Goal: Task Accomplishment & Management: Manage account settings

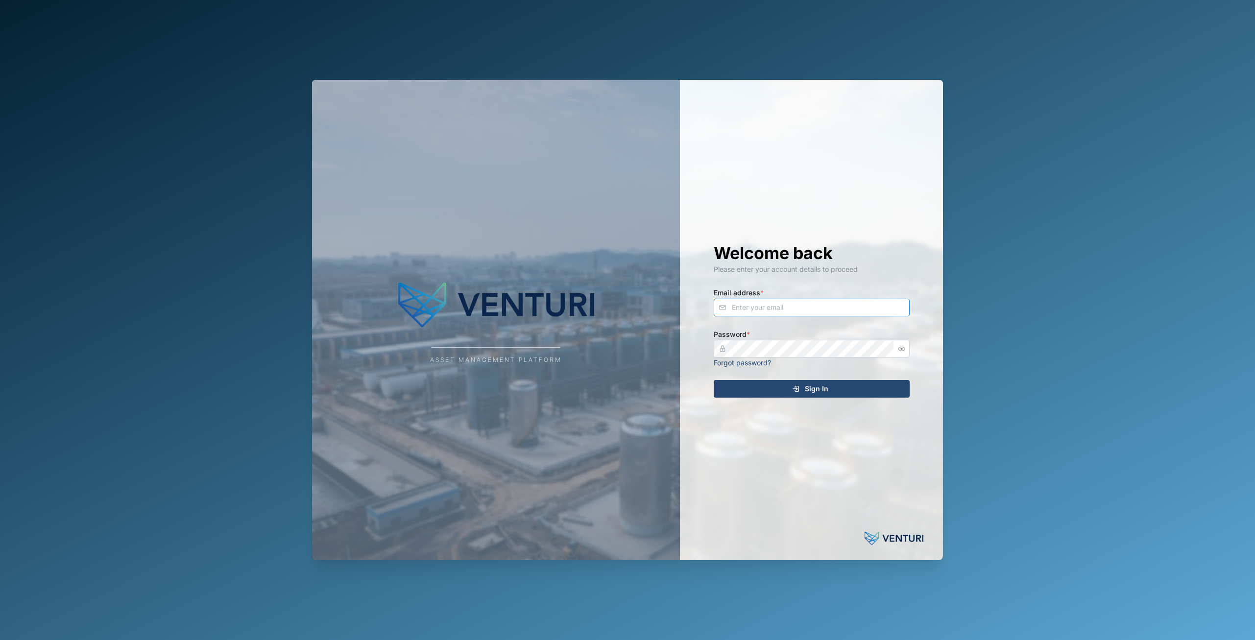
type input "principefernan@gmail.com"
click at [825, 388] on span "Sign In" at bounding box center [817, 389] width 24 height 17
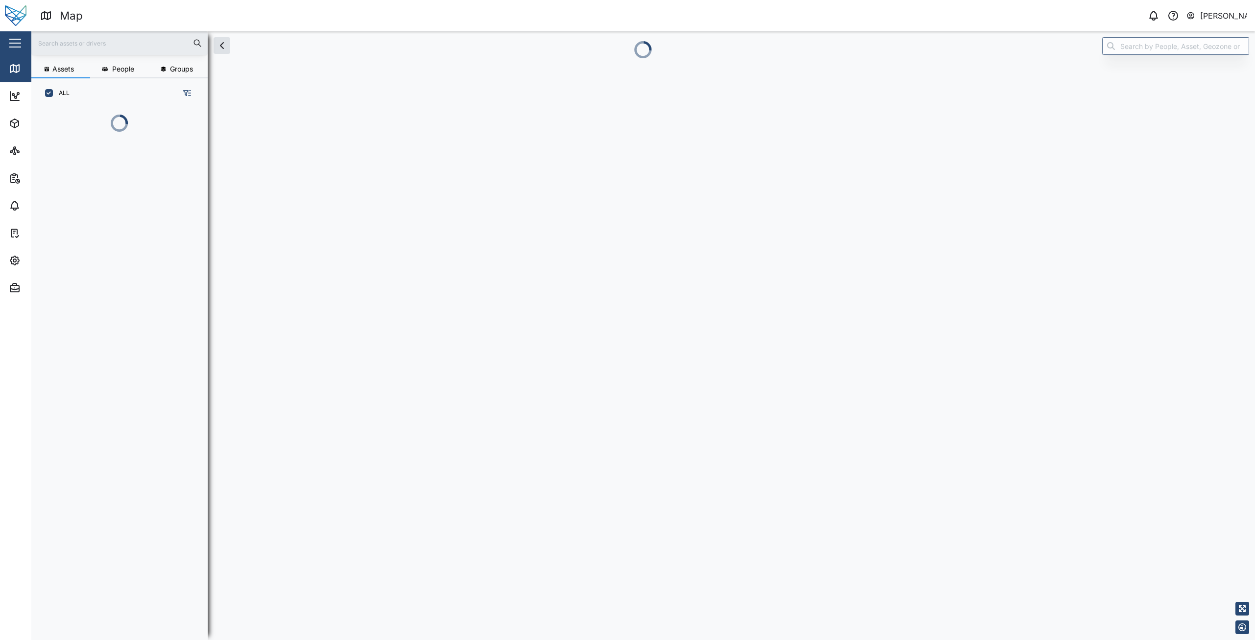
scroll to position [520, 153]
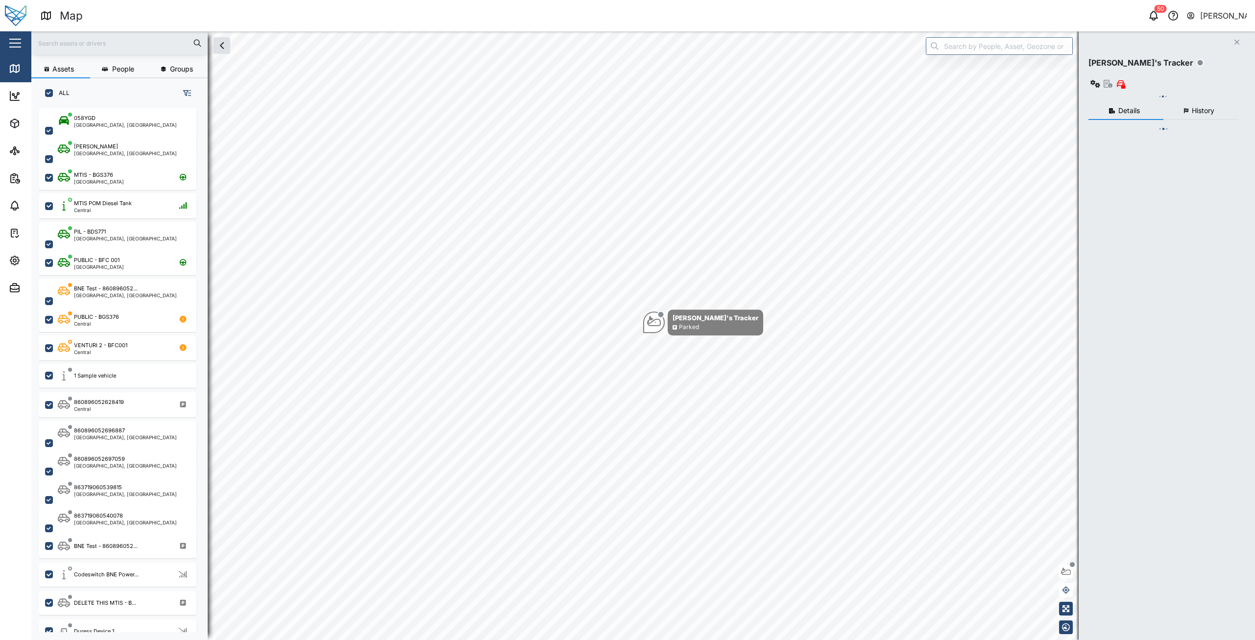
checkbox input "true"
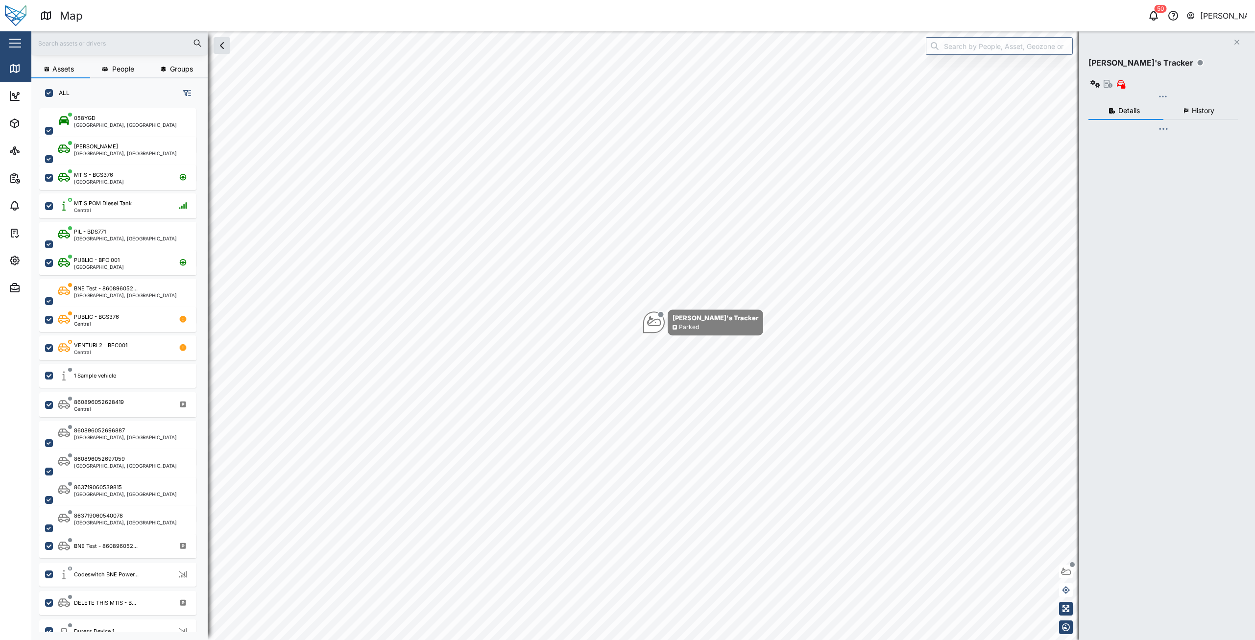
checkbox input "true"
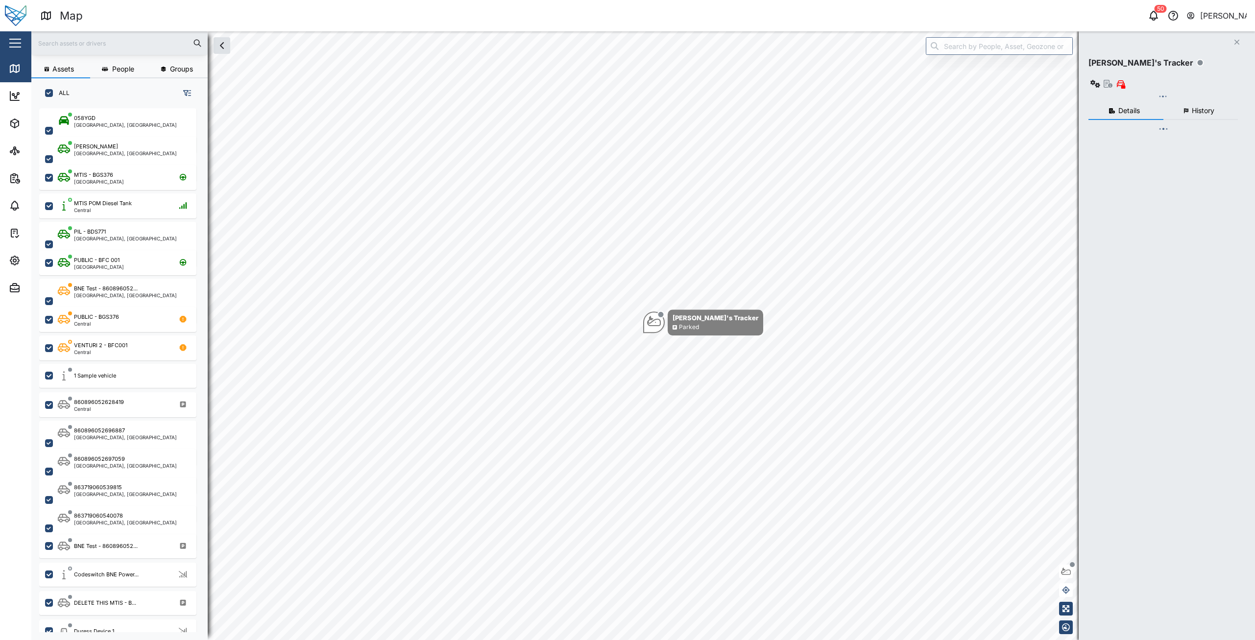
checkbox input "true"
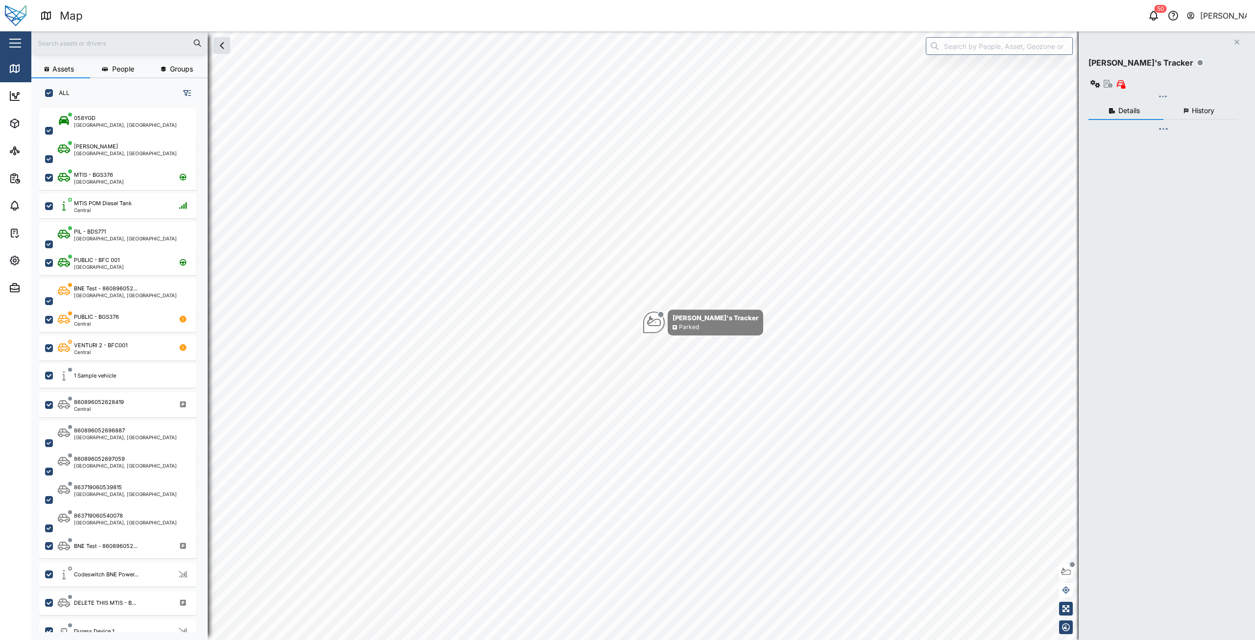
checkbox input "true"
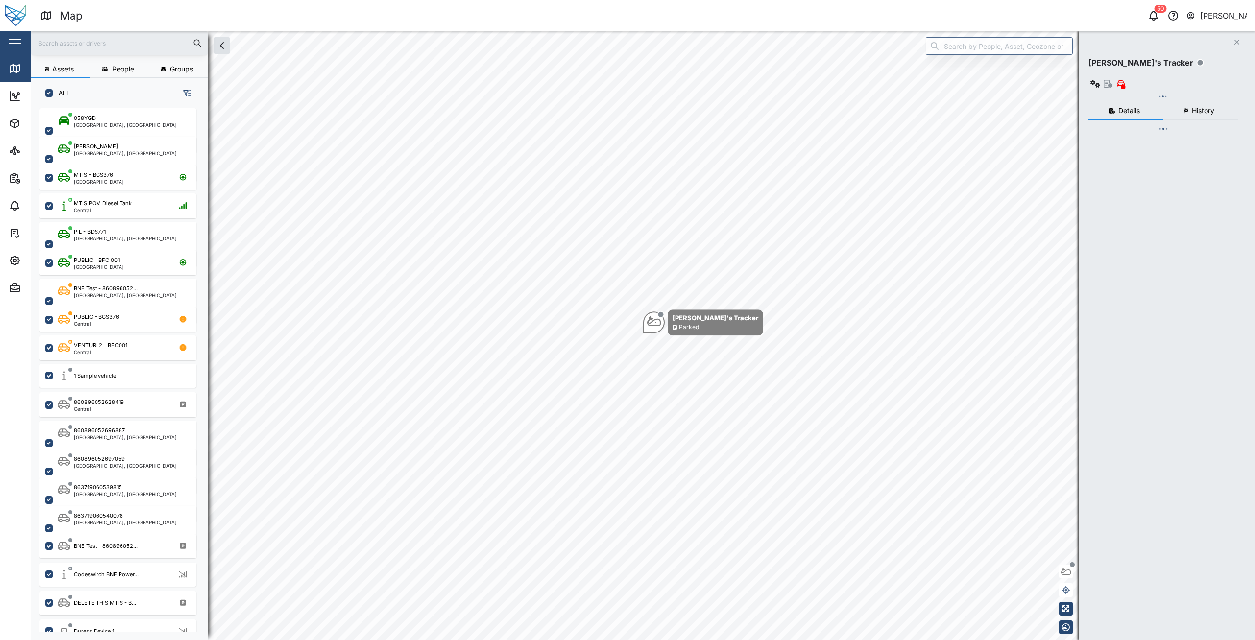
checkbox input "true"
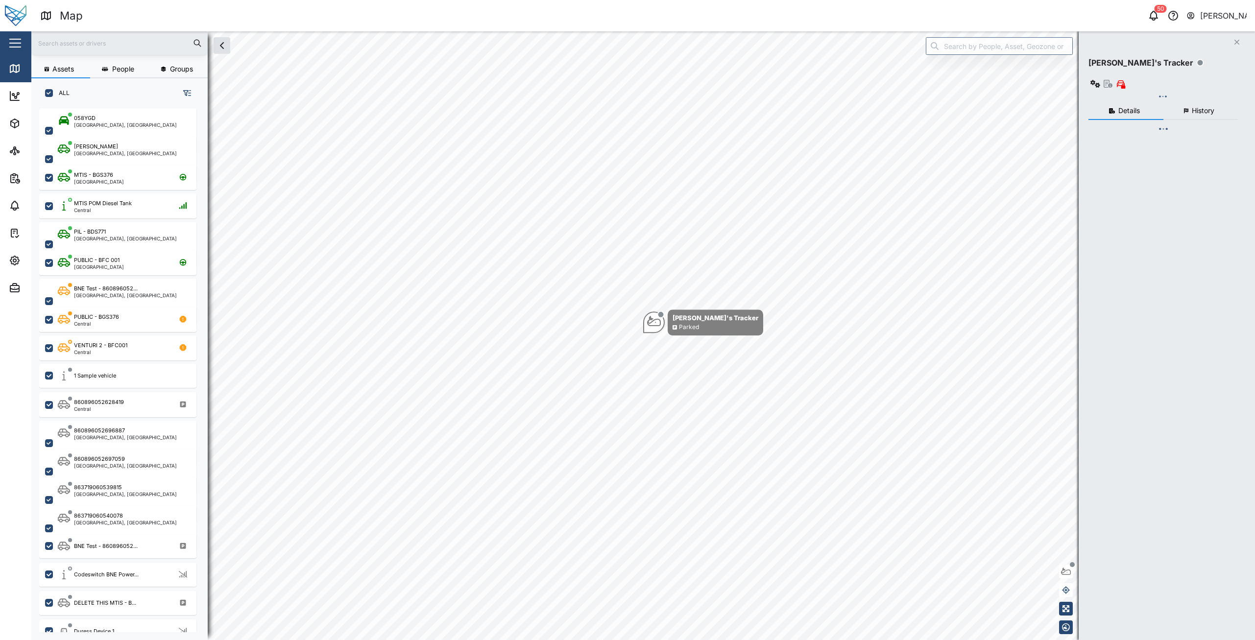
checkbox input "true"
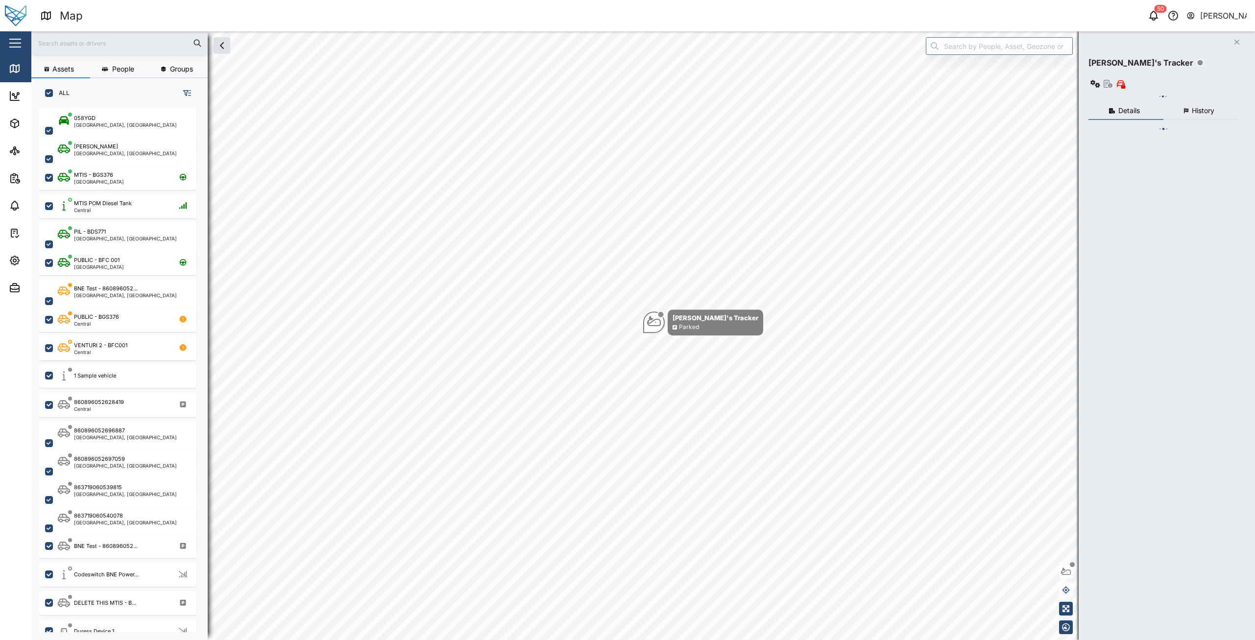
checkbox input "true"
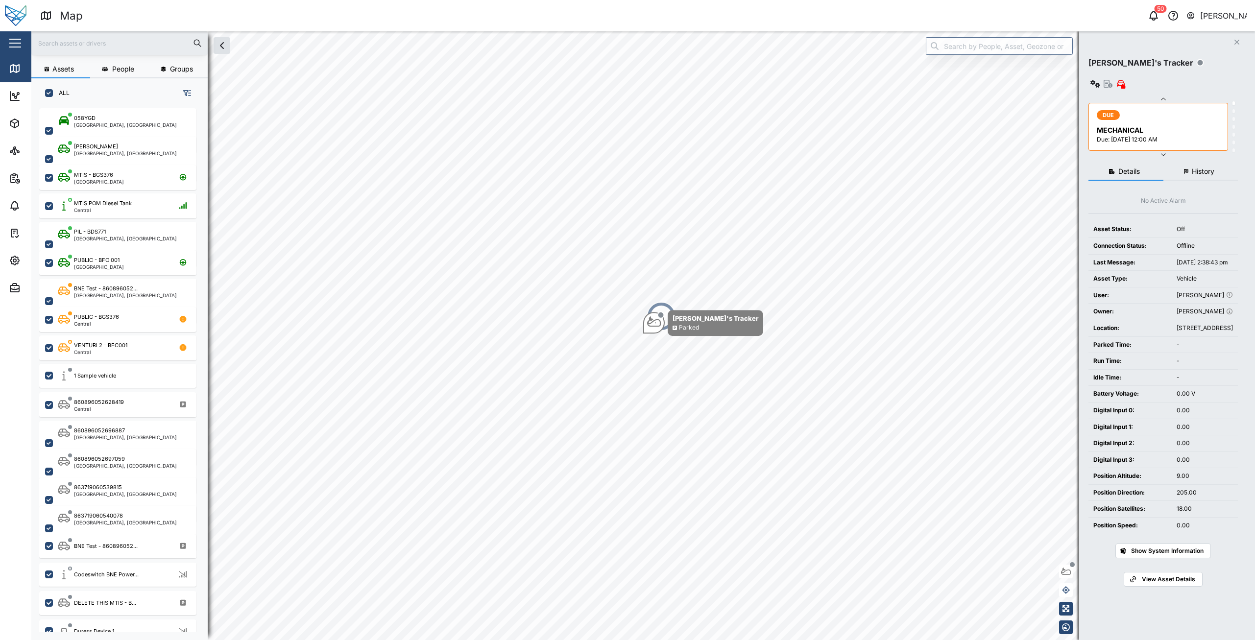
click at [14, 41] on button "button" at bounding box center [15, 43] width 17 height 17
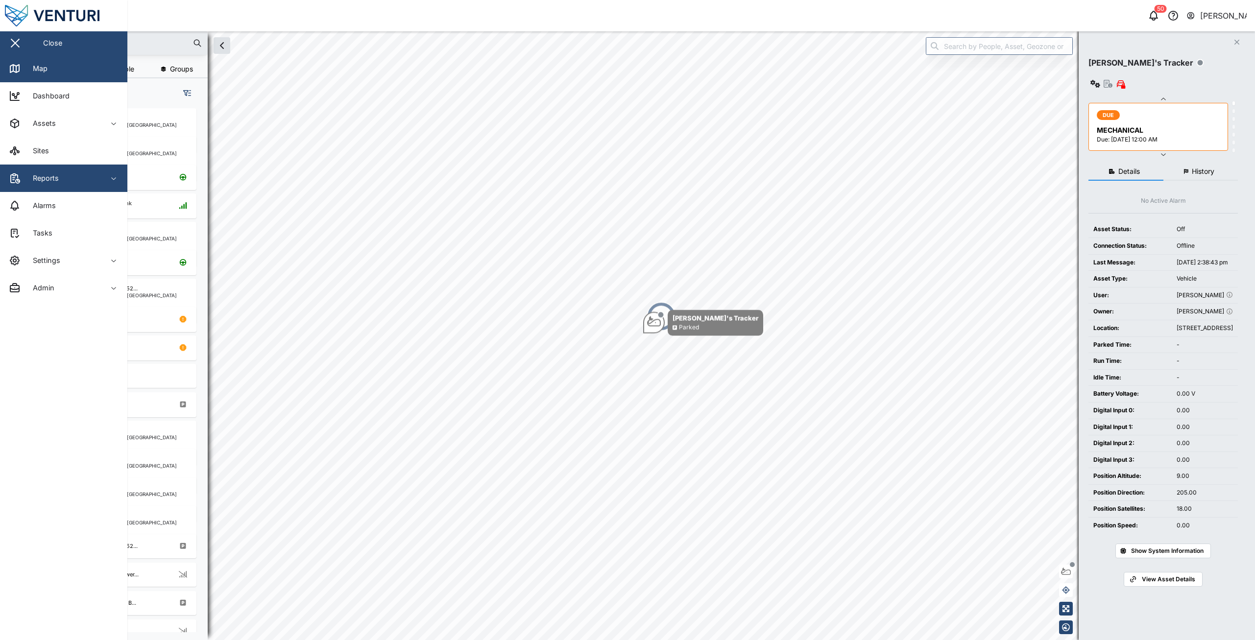
click at [103, 183] on button "Reports" at bounding box center [63, 178] width 127 height 27
click at [116, 267] on button "Settings" at bounding box center [63, 260] width 127 height 27
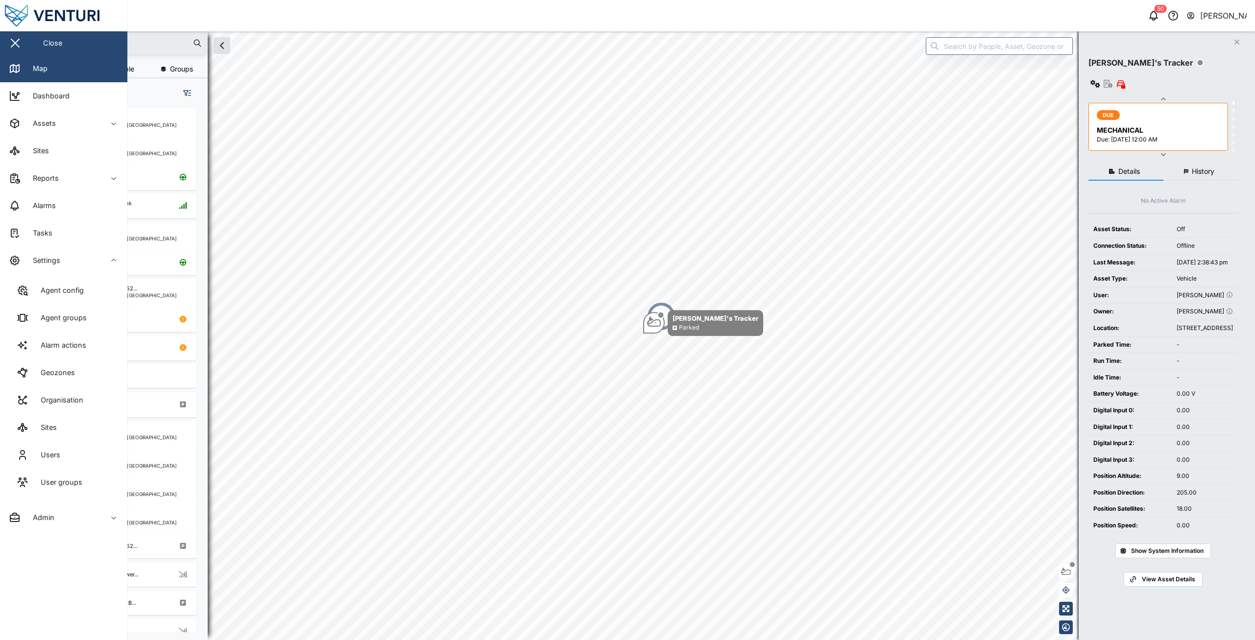
click at [1198, 20] on button "Niel Principe" at bounding box center [1216, 16] width 61 height 14
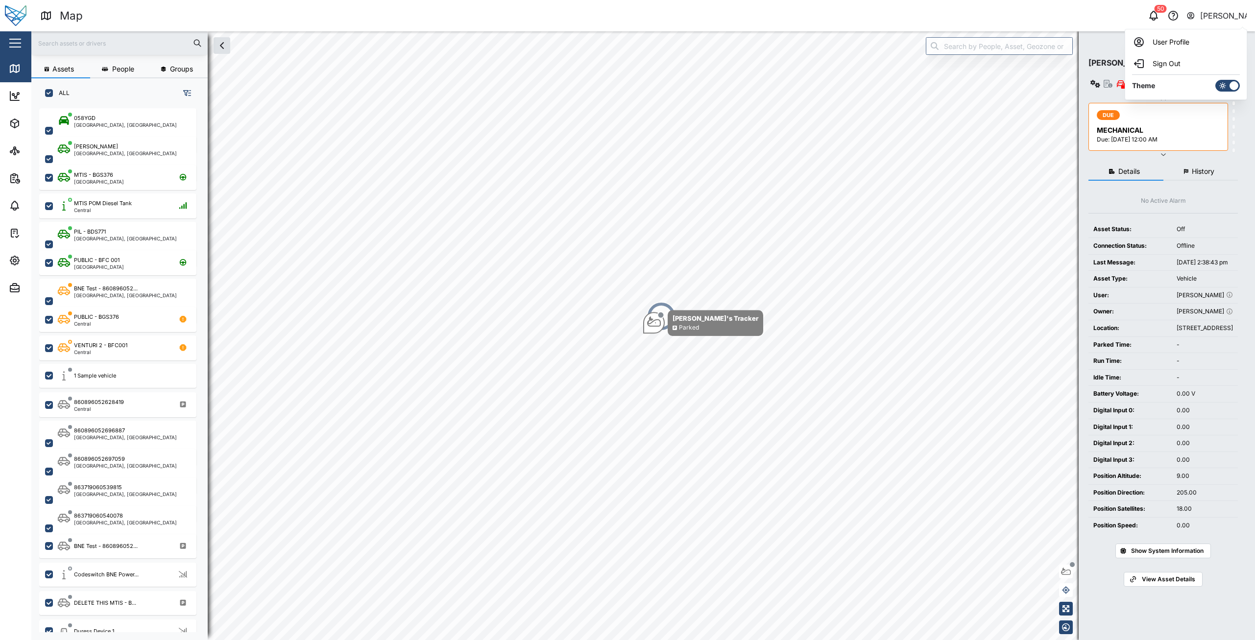
click at [1205, 12] on div "Niel Principe" at bounding box center [1223, 16] width 47 height 12
click at [19, 42] on button "button" at bounding box center [15, 43] width 17 height 17
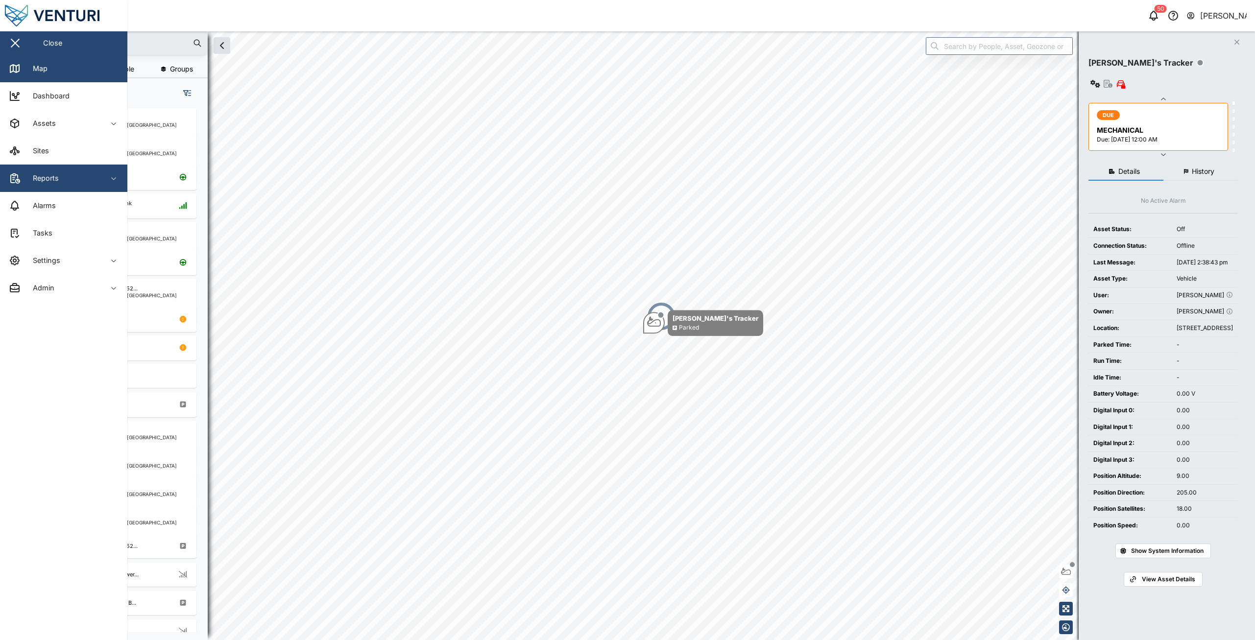
click at [104, 170] on button "Reports" at bounding box center [63, 178] width 127 height 27
click at [84, 261] on div "Settings" at bounding box center [53, 261] width 89 height 12
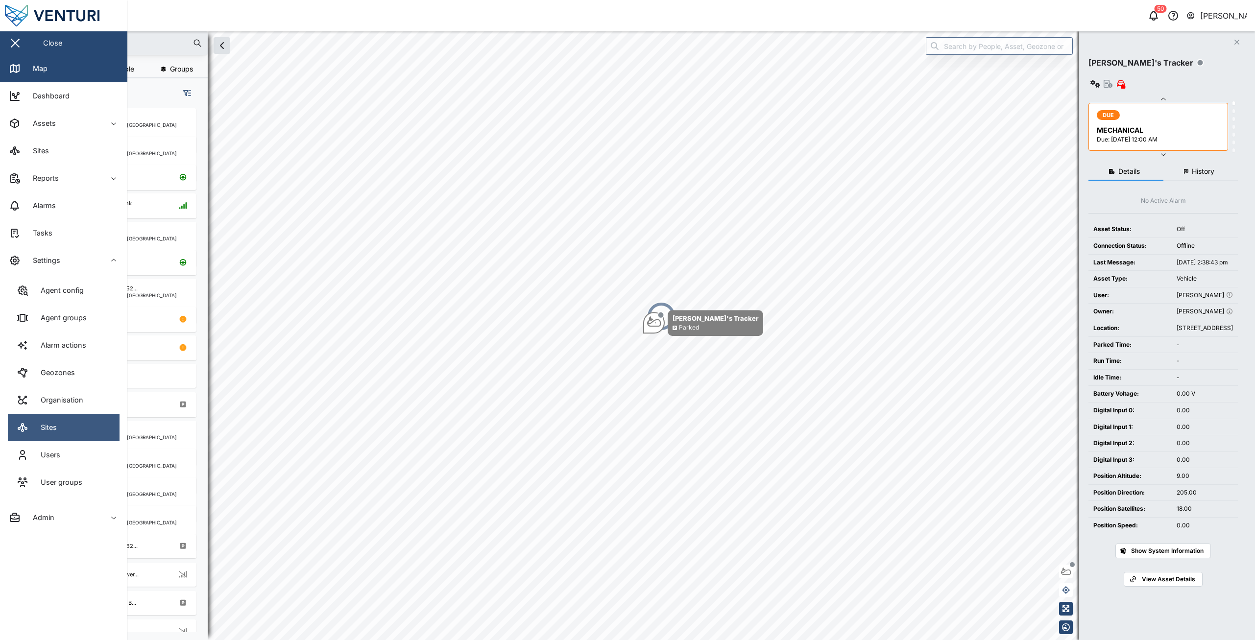
click at [48, 441] on link "Sites" at bounding box center [64, 427] width 112 height 27
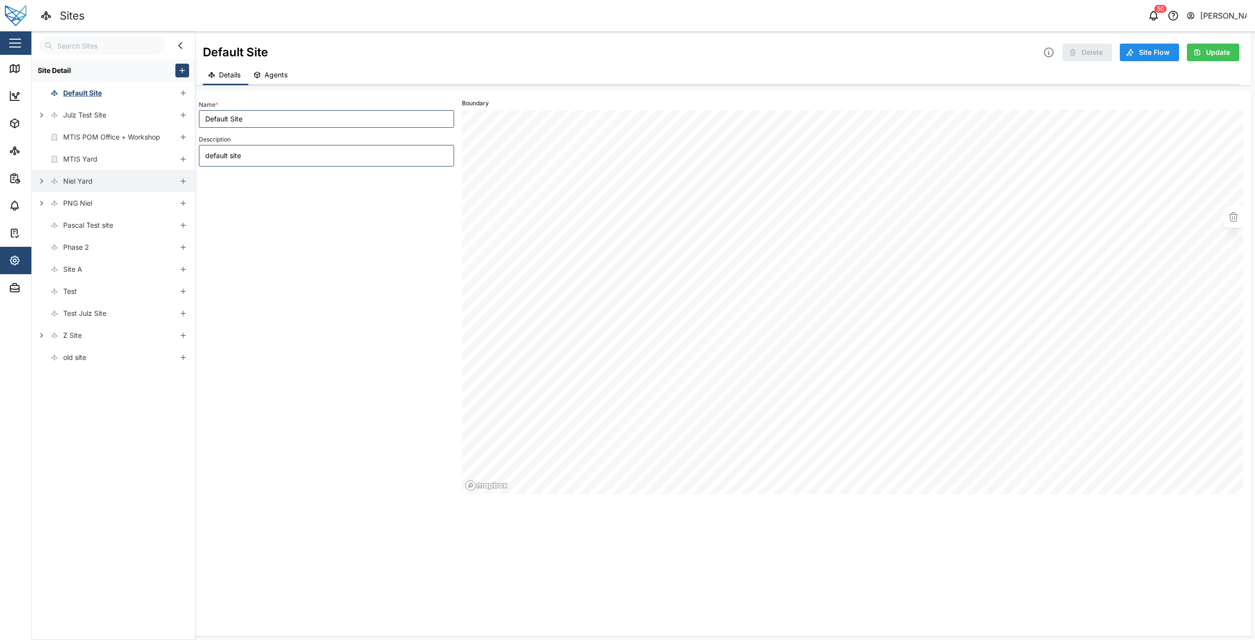
click at [45, 186] on button "button" at bounding box center [42, 181] width 14 height 14
click at [50, 246] on icon "button" at bounding box center [48, 247] width 8 height 8
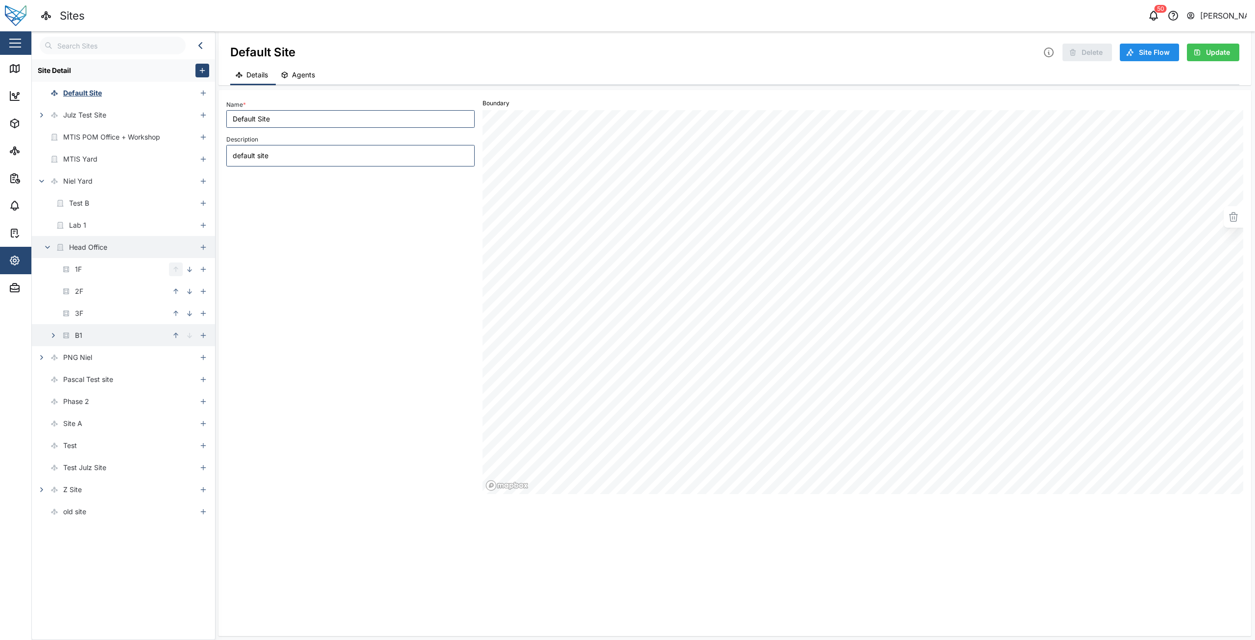
click at [54, 334] on icon "button" at bounding box center [53, 336] width 8 height 8
click at [62, 358] on icon "button" at bounding box center [59, 358] width 8 height 8
type textarea "x"
click at [202, 356] on icon "button" at bounding box center [203, 358] width 8 height 8
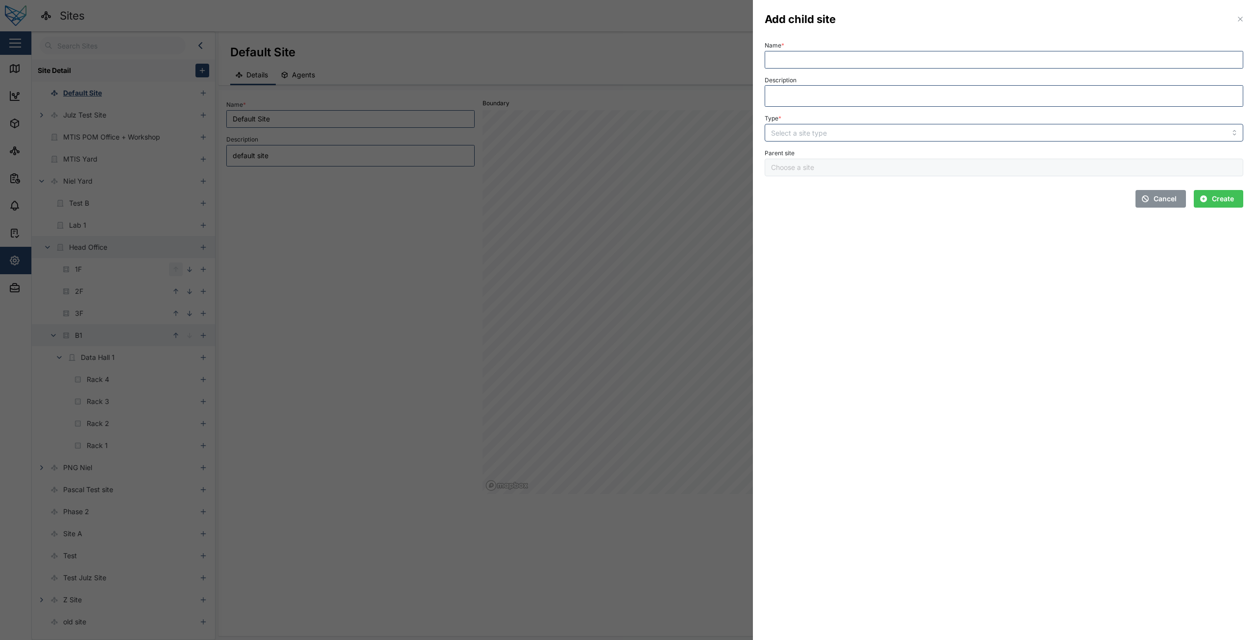
type input "Data Hall 1"
click at [911, 56] on input "Name *" at bounding box center [1003, 60] width 478 height 18
type input "Rack 5"
click at [1087, 139] on input "Type *" at bounding box center [1003, 133] width 478 height 18
type input "RACK"
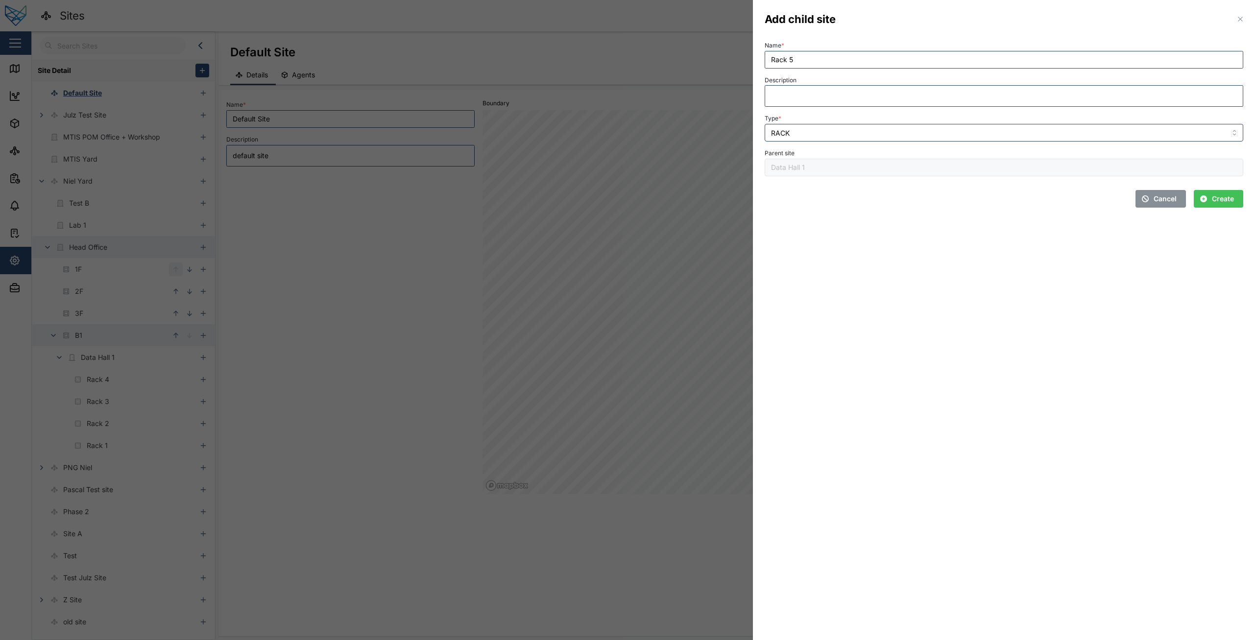
click at [1219, 195] on span "Create" at bounding box center [1223, 199] width 22 height 17
type textarea "x"
type input "Rack 5"
type input "RACK"
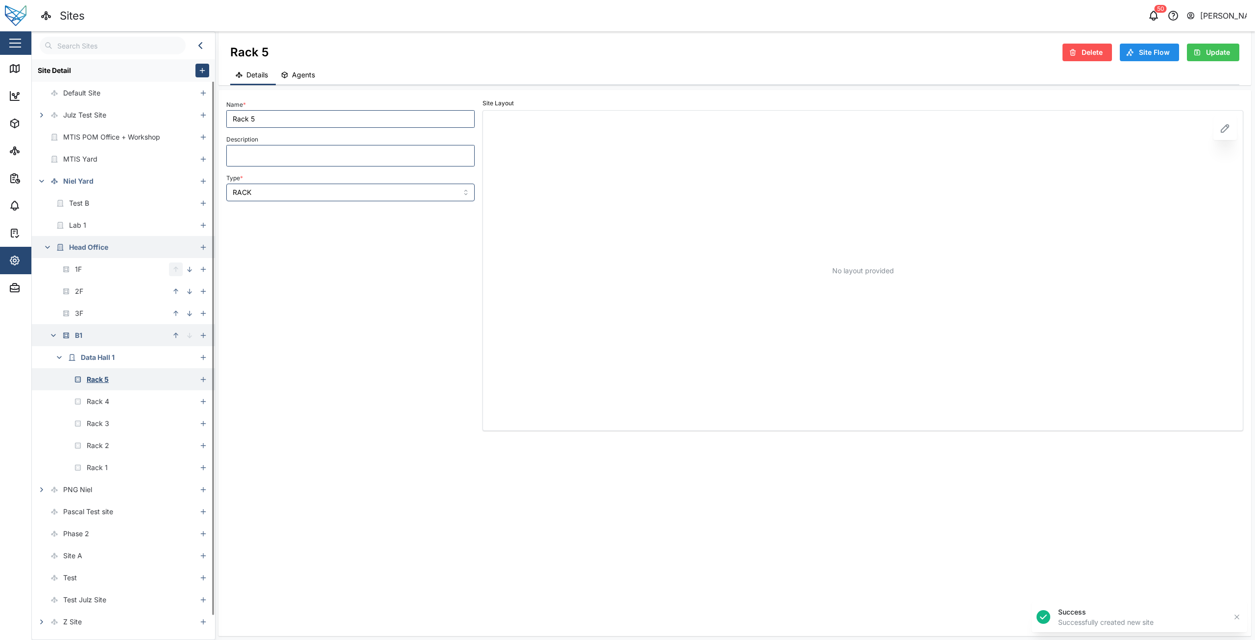
click at [119, 377] on div "Rack 5" at bounding box center [114, 379] width 165 height 22
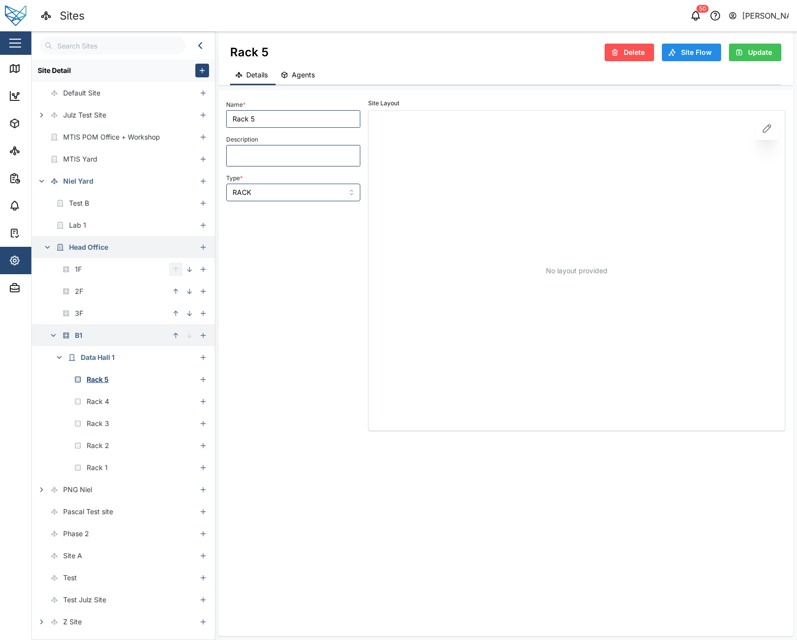
click at [638, 51] on span "Delete" at bounding box center [634, 52] width 21 height 17
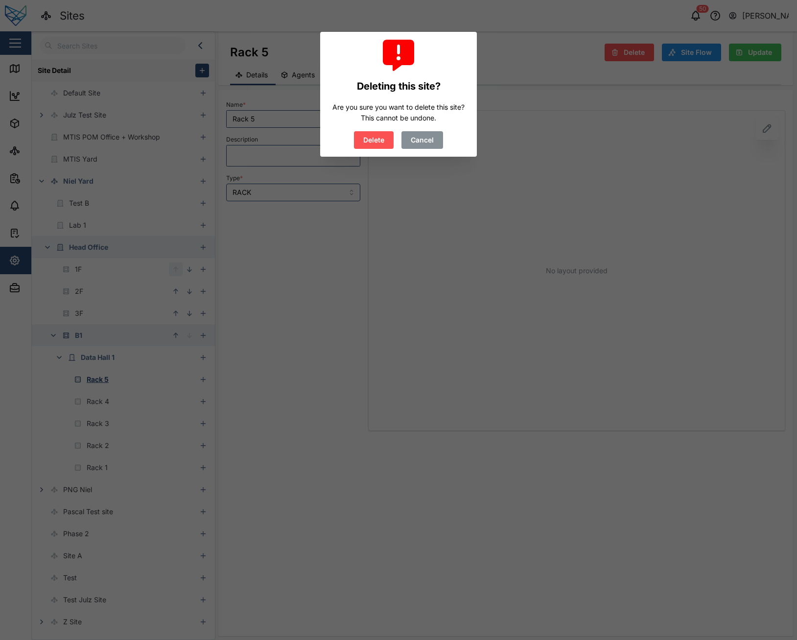
click at [364, 142] on span "Delete" at bounding box center [373, 140] width 21 height 17
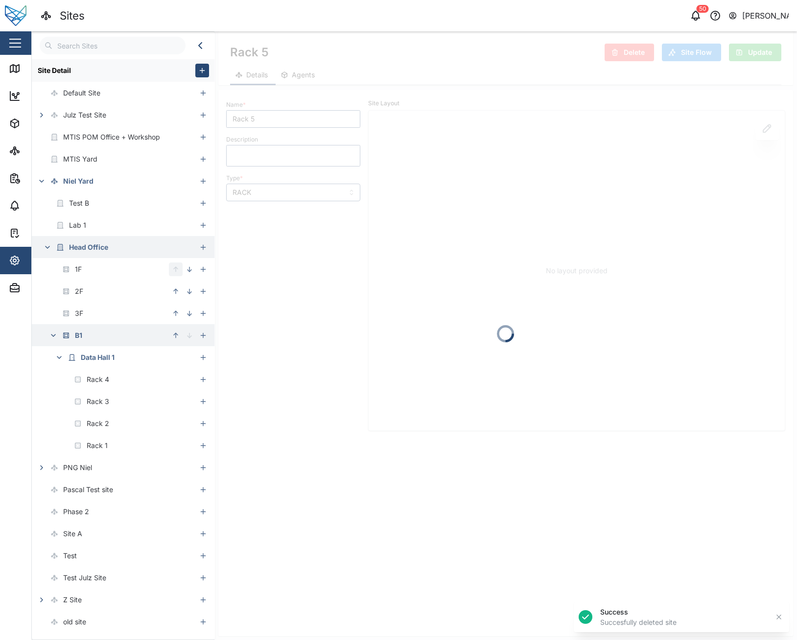
type input "Data Hall 1"
type input "ROOM"
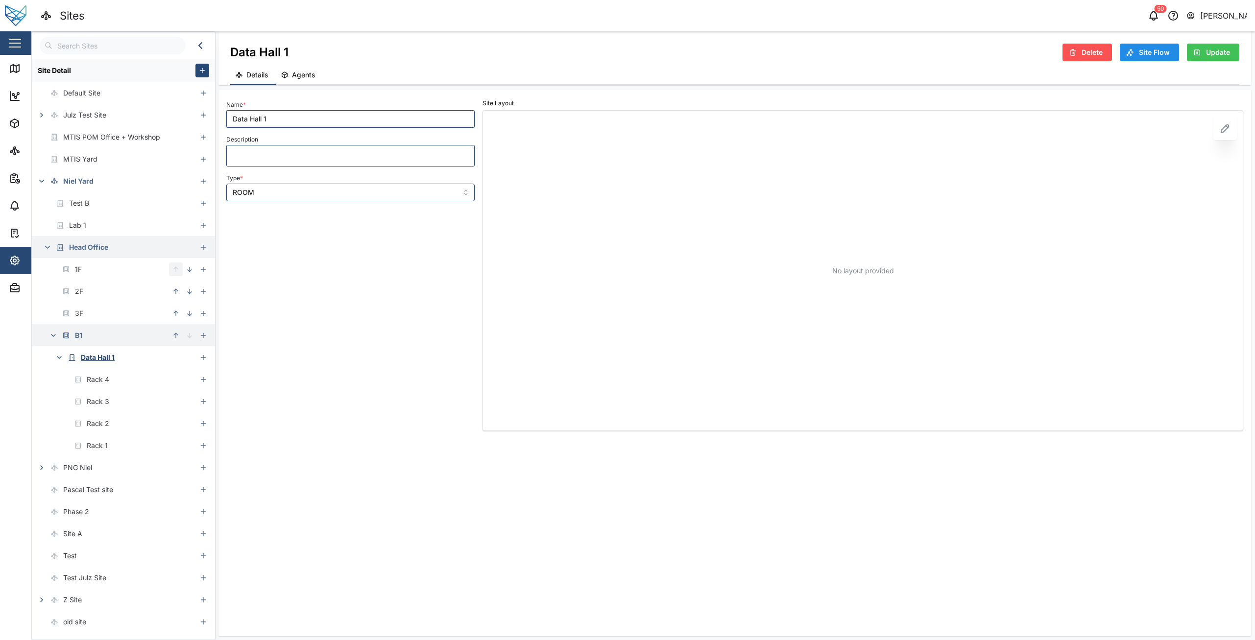
click at [325, 300] on div "Name * Data Hall 1 Description Type * ROOM" at bounding box center [350, 264] width 256 height 341
click at [341, 259] on div "Name * Data Hall 1 Description Type * ROOM" at bounding box center [350, 264] width 256 height 341
click at [207, 360] on button "button" at bounding box center [203, 358] width 14 height 14
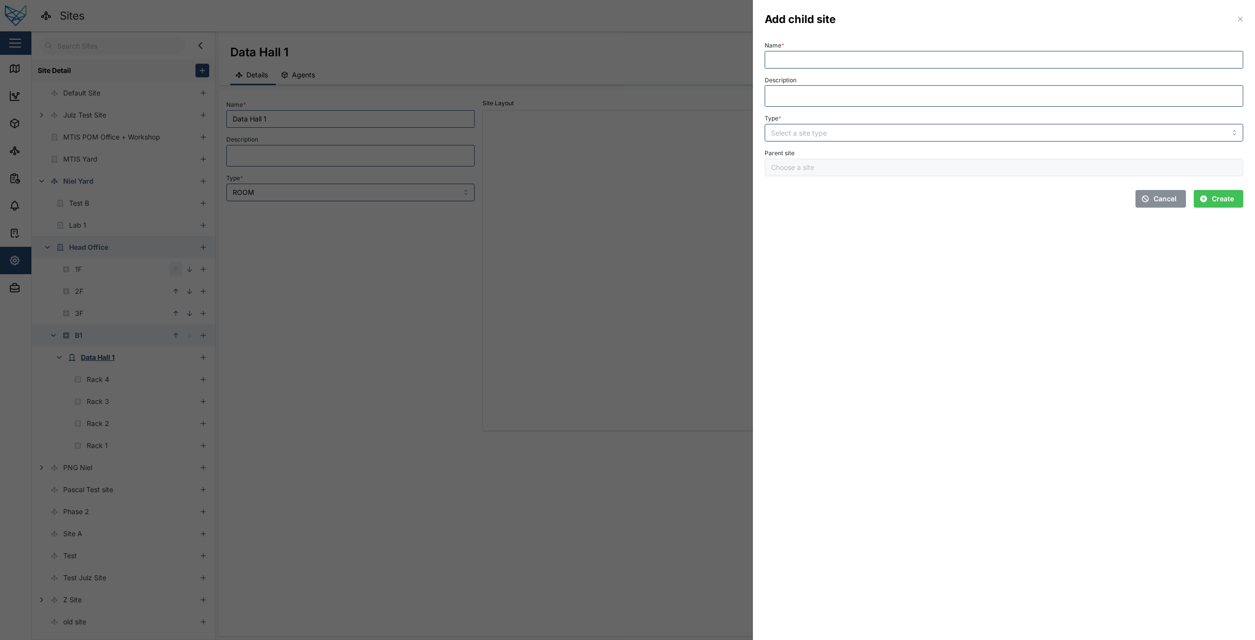
type input "Data Hall 1"
click at [910, 67] on input "Name *" at bounding box center [1003, 60] width 478 height 18
type input "Rack5"
click at [879, 135] on input "Type *" at bounding box center [1003, 133] width 478 height 18
type input "RACK"
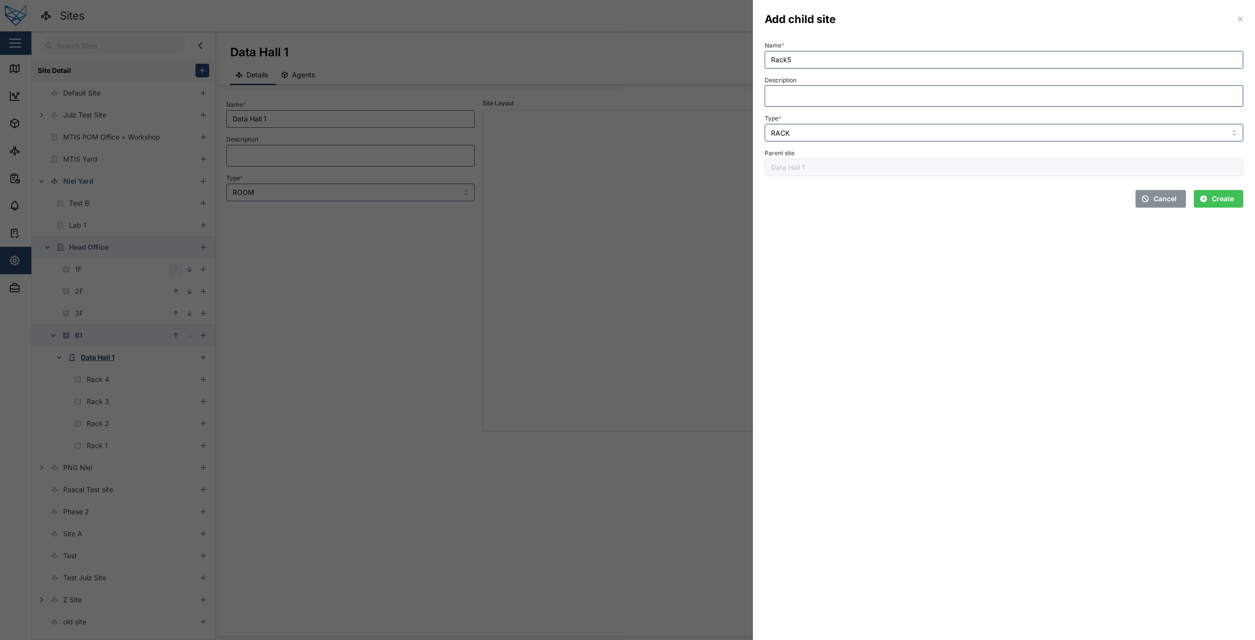
click at [1213, 201] on span "Create" at bounding box center [1223, 199] width 22 height 17
type input "Rack5"
type input "RACK"
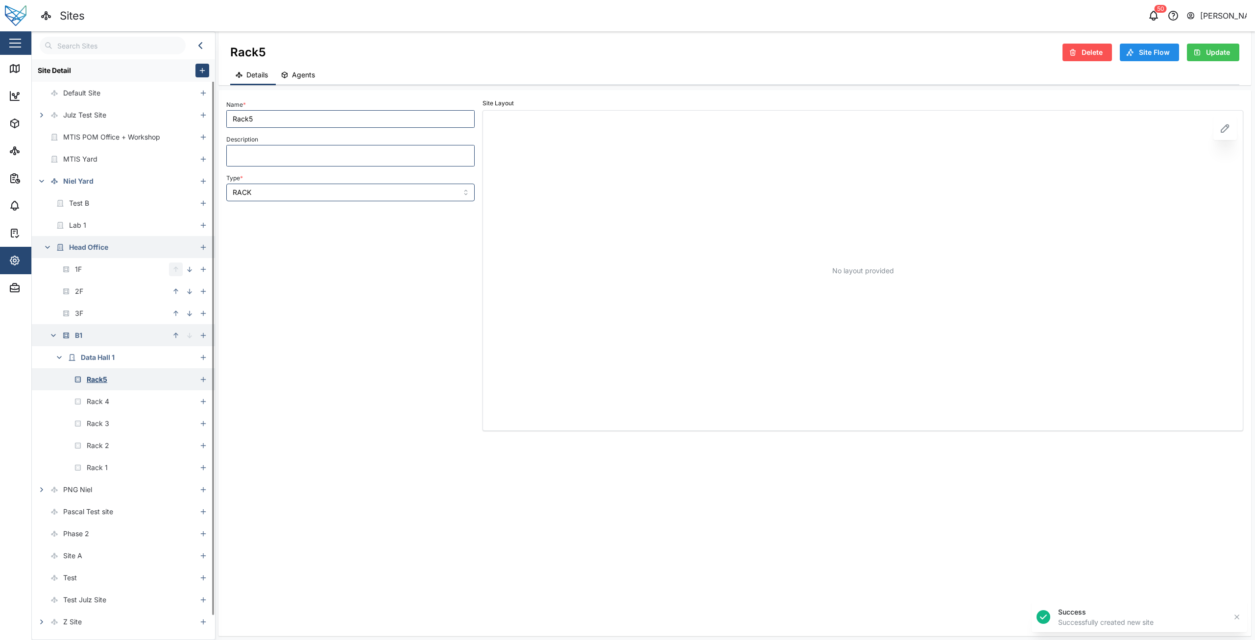
click at [132, 377] on div "Rack5" at bounding box center [114, 379] width 165 height 22
click at [1076, 55] on icon "button" at bounding box center [1073, 52] width 8 height 8
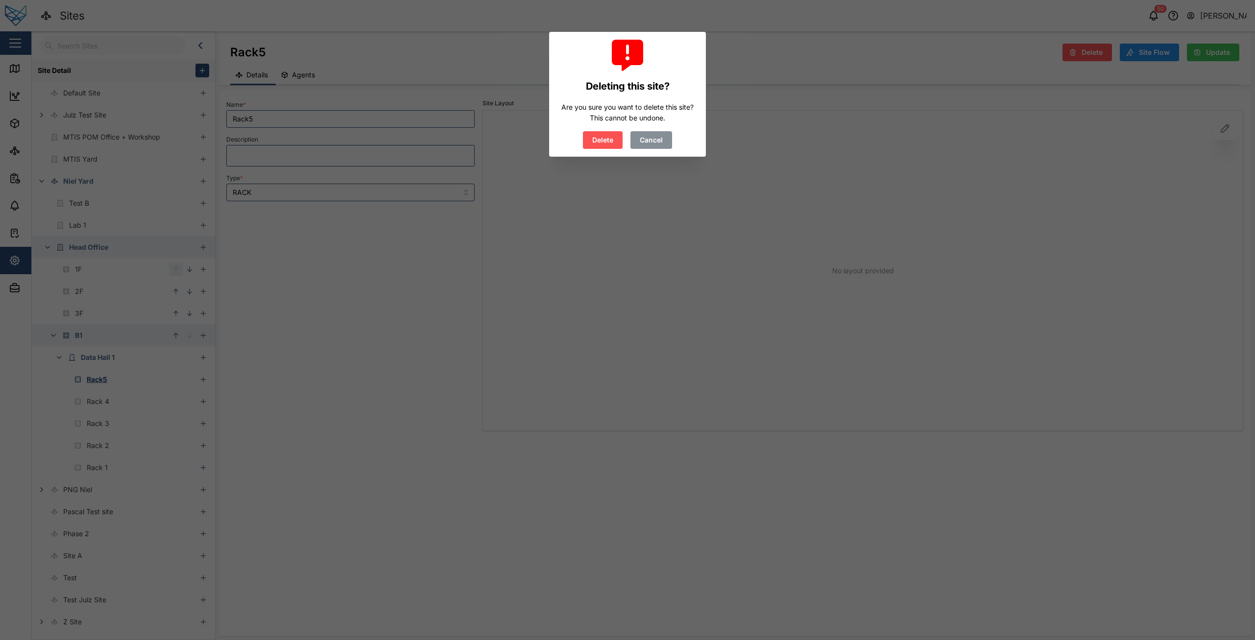
click at [606, 138] on span "Delete" at bounding box center [602, 140] width 21 height 17
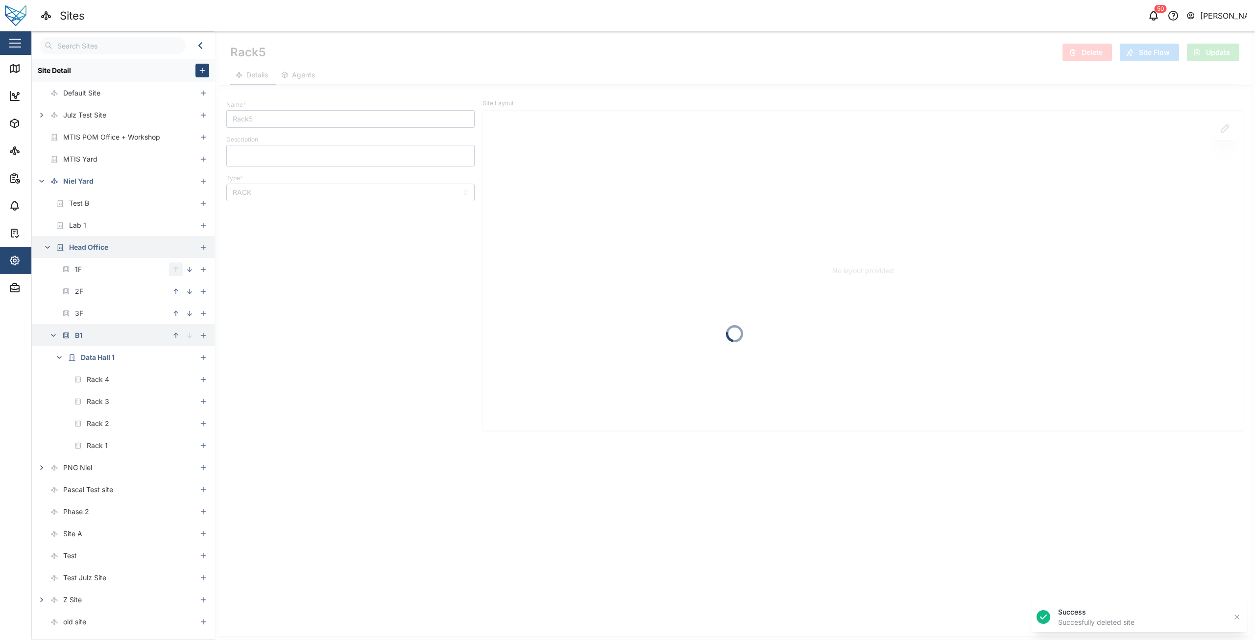
type input "Data Hall 1"
type input "ROOM"
